Goal: Task Accomplishment & Management: Use online tool/utility

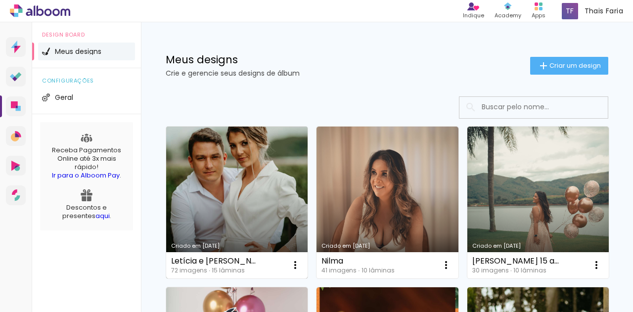
click at [281, 186] on link "Criado em [DATE]" at bounding box center [236, 203] width 141 height 152
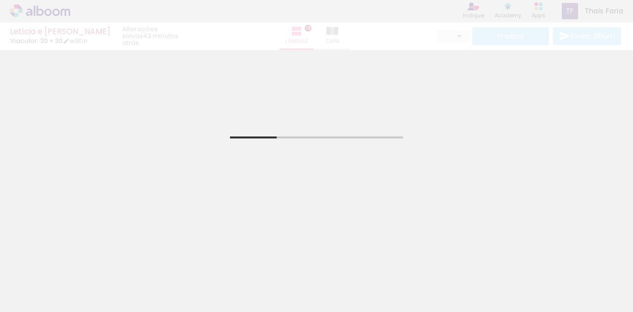
click at [335, 33] on div "Letícia e Wendel Viacolor: 30 × 30 editar 43 minutos atrás. Lâminas 15 Capa Fin…" at bounding box center [316, 25] width 633 height 50
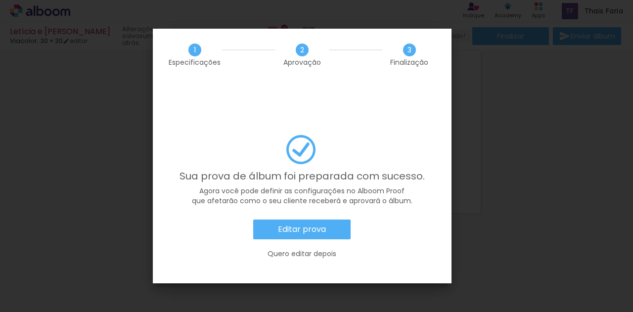
scroll to position [2181, 0]
click at [0, 0] on slot "Editar prova" at bounding box center [0, 0] width 0 height 0
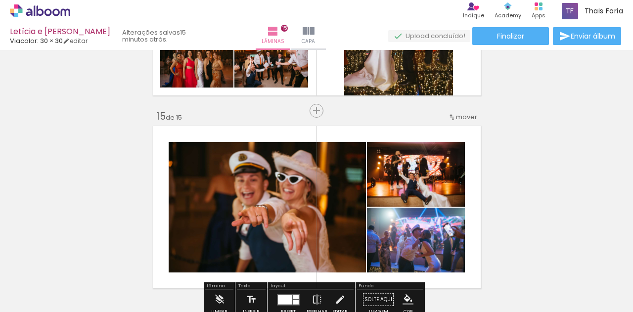
scroll to position [2181, 0]
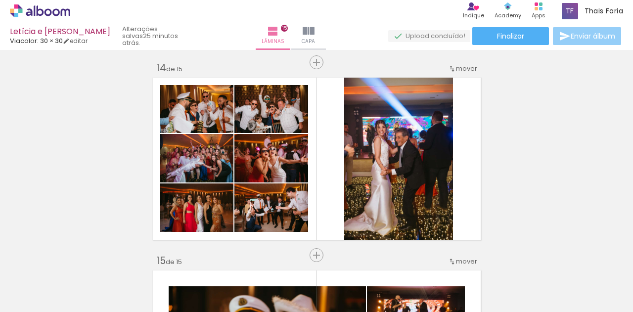
scroll to position [2499, 0]
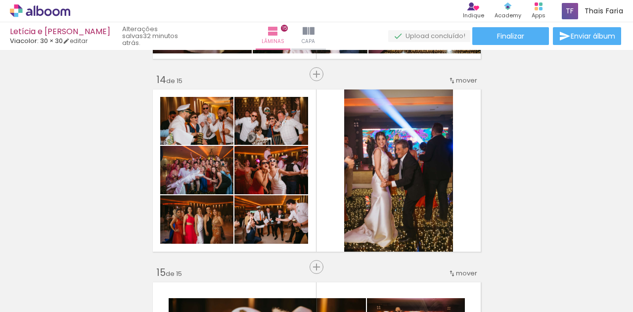
scroll to position [2181, 0]
